Goal: Check status: Verify the current state of an ongoing process or item

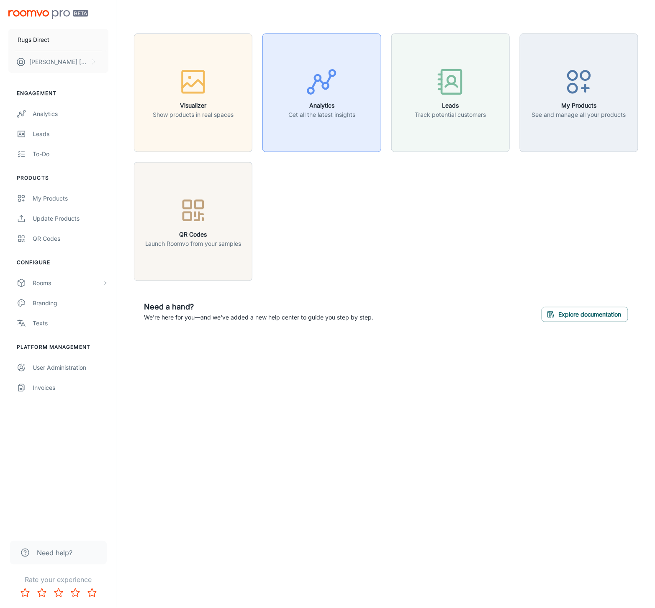
click at [325, 111] on p "Get all the latest insights" at bounding box center [322, 114] width 67 height 9
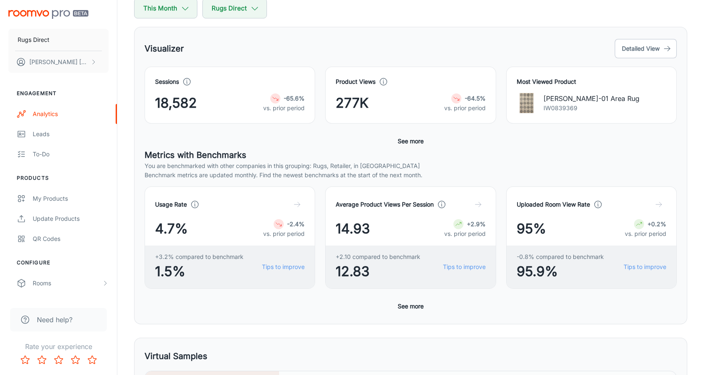
scroll to position [45, 0]
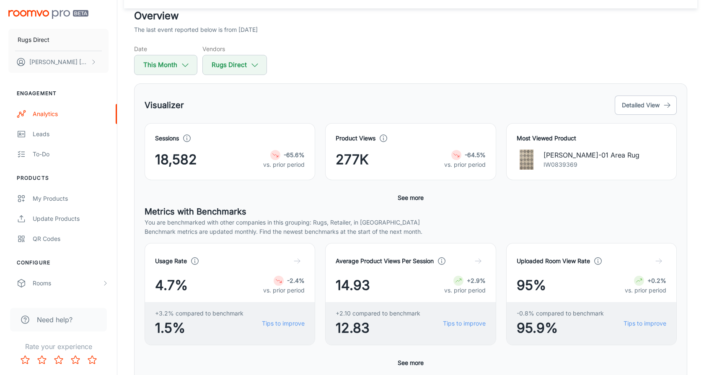
click at [413, 196] on button "See more" at bounding box center [410, 197] width 33 height 15
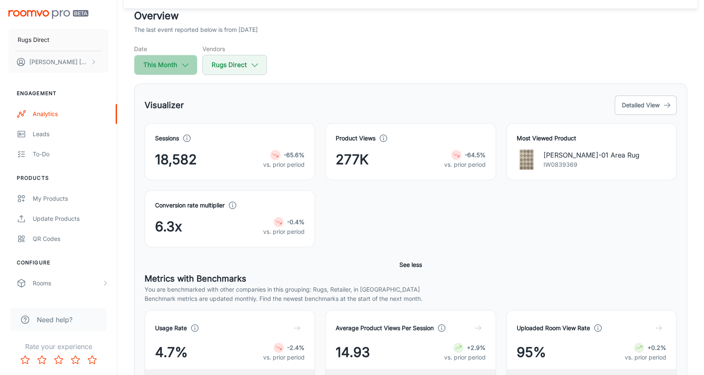
click at [163, 62] on button "This Month" at bounding box center [165, 65] width 63 height 20
select select "7"
select select "2025"
select select "7"
select select "2025"
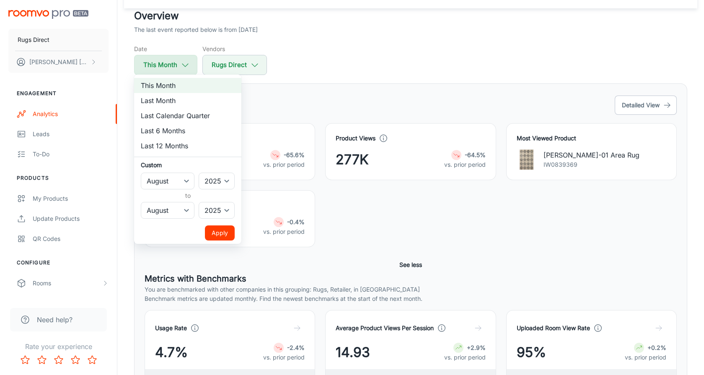
click at [163, 62] on div at bounding box center [352, 187] width 704 height 375
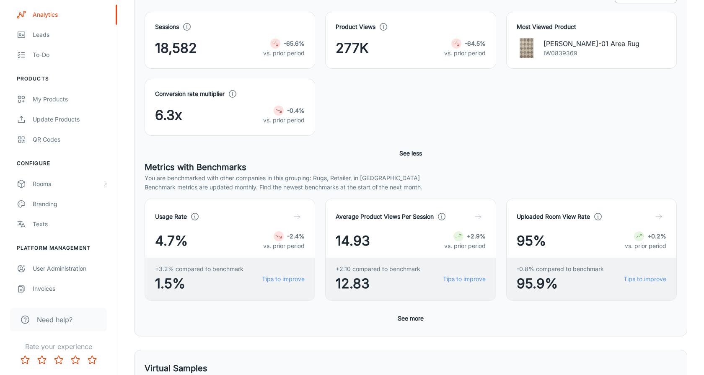
scroll to position [0, 0]
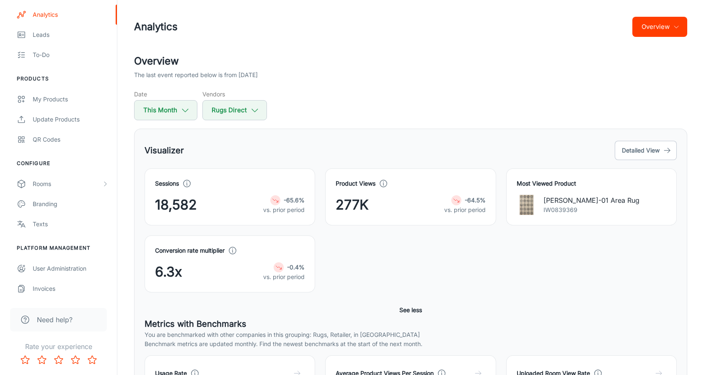
click at [553, 36] on div "Overview" at bounding box center [659, 27] width 55 height 20
click at [553, 27] on button "Overview" at bounding box center [659, 27] width 55 height 20
click at [553, 63] on li "Visualizer" at bounding box center [664, 62] width 44 height 15
